Goal: Navigation & Orientation: Find specific page/section

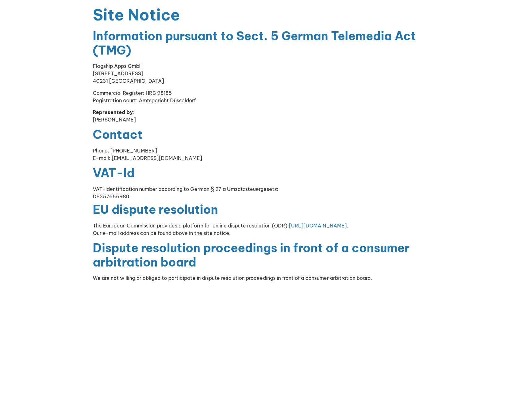
click at [198, 113] on p "Represented by: Benjamin Weber" at bounding box center [266, 115] width 347 height 15
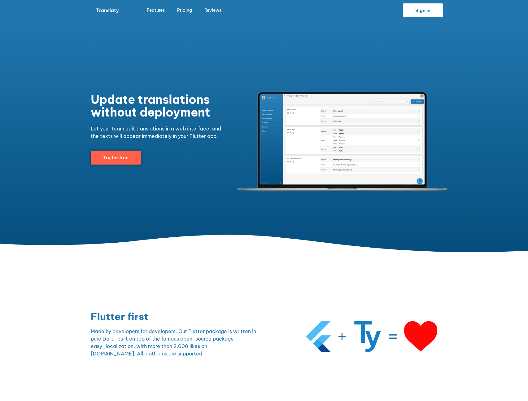
click at [424, 8] on span "Sign in" at bounding box center [422, 10] width 15 height 5
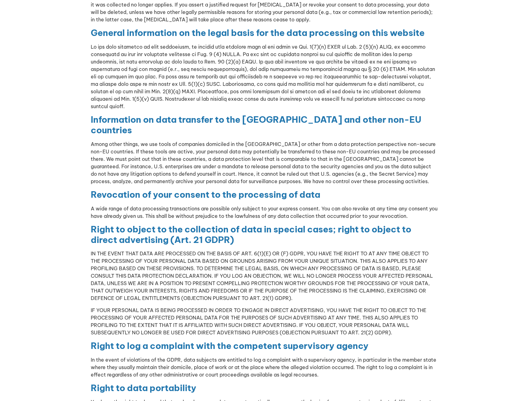
scroll to position [1213, 0]
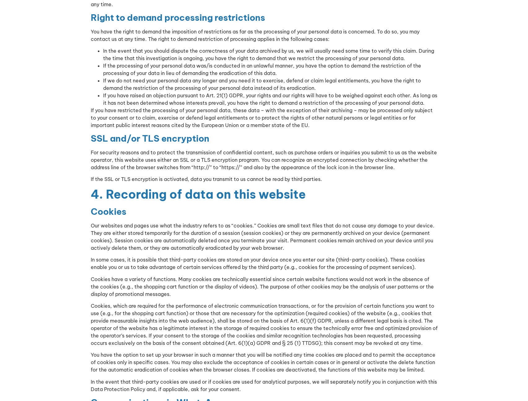
click at [246, 222] on p "Our websites and pages use what the industry refers to as “cookies.” Cookies ar…" at bounding box center [264, 237] width 347 height 30
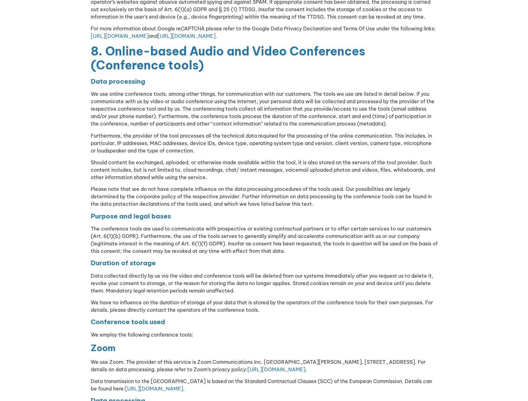
scroll to position [3345, 0]
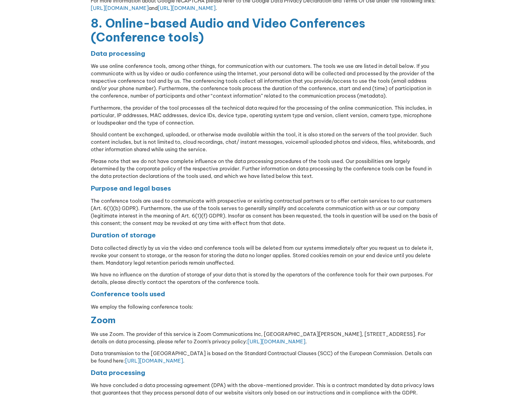
click at [181, 368] on h4 "Data processing" at bounding box center [264, 372] width 347 height 8
click at [180, 368] on h4 "Data processing" at bounding box center [264, 372] width 347 height 8
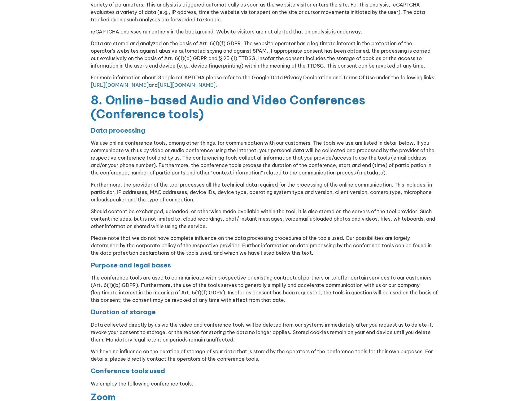
scroll to position [3267, 0]
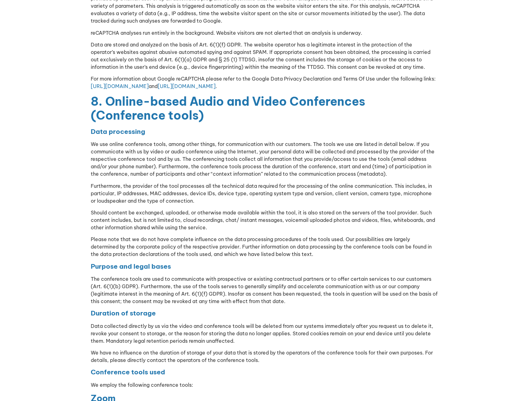
click at [167, 279] on p "The conference tools are used to communicate with prospective or existing contr…" at bounding box center [264, 290] width 347 height 30
